Goal: Task Accomplishment & Management: Manage account settings

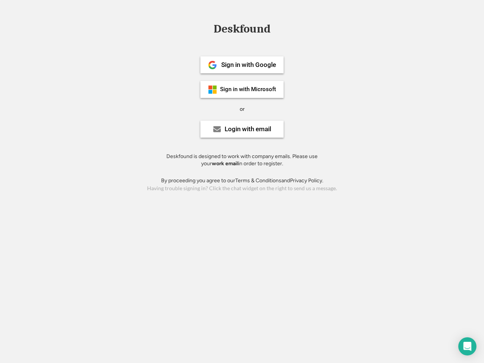
click at [242, 108] on div "or" at bounding box center [242, 109] width 5 height 8
click at [242, 30] on div "Deskfound" at bounding box center [242, 29] width 64 height 12
click at [207, 28] on div "Deskfound" at bounding box center [242, 30] width 484 height 14
click at [242, 30] on div "Deskfound" at bounding box center [242, 29] width 64 height 12
click at [242, 109] on div "or" at bounding box center [242, 109] width 5 height 8
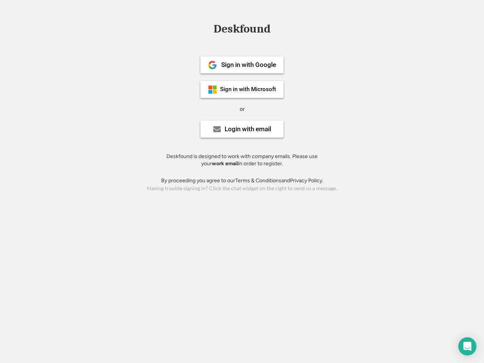
click at [242, 65] on div "Sign in with Google" at bounding box center [248, 65] width 55 height 6
click at [248, 65] on div "Sign in with Google" at bounding box center [248, 65] width 55 height 6
click at [212, 65] on img at bounding box center [212, 64] width 9 height 9
click at [242, 89] on div "Sign in with Microsoft" at bounding box center [248, 90] width 56 height 6
click at [248, 89] on div "Sign in with Microsoft" at bounding box center [248, 90] width 56 height 6
